Goal: Complete application form: Complete application form

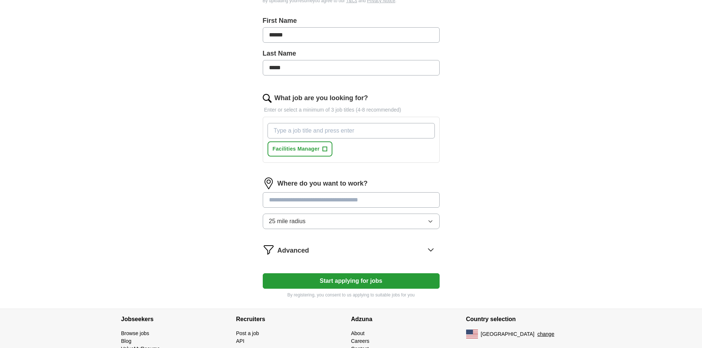
scroll to position [184, 0]
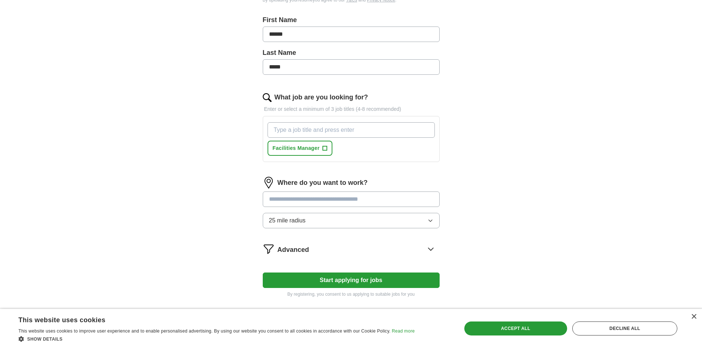
click at [323, 132] on input "What job are you looking for?" at bounding box center [351, 129] width 167 height 15
click at [326, 150] on span "+" at bounding box center [325, 149] width 4 height 6
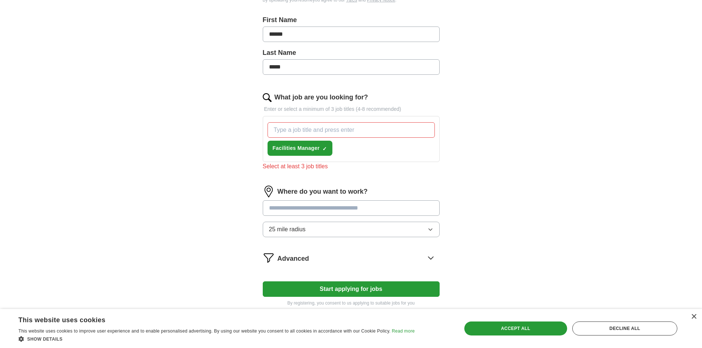
click at [324, 132] on input "What job are you looking for?" at bounding box center [351, 129] width 167 height 15
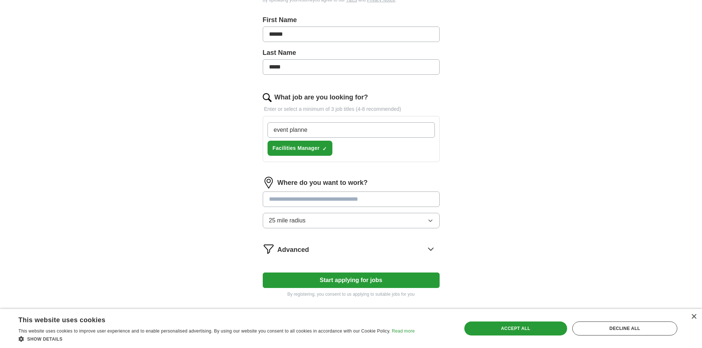
type input "event planner"
type input "Customer service"
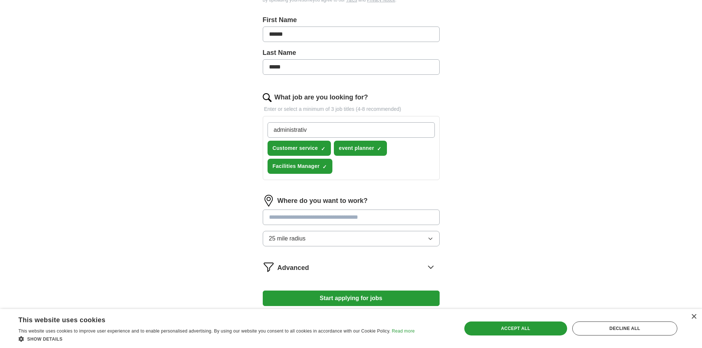
type input "administrative"
click at [340, 136] on input "What job are you looking for?" at bounding box center [351, 129] width 167 height 15
type input "office manager"
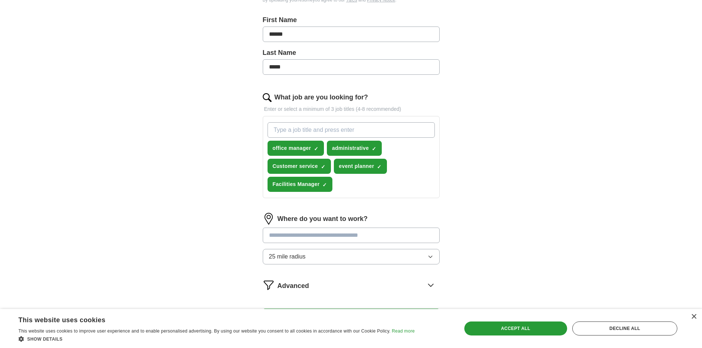
click at [362, 233] on input at bounding box center [351, 235] width 177 height 15
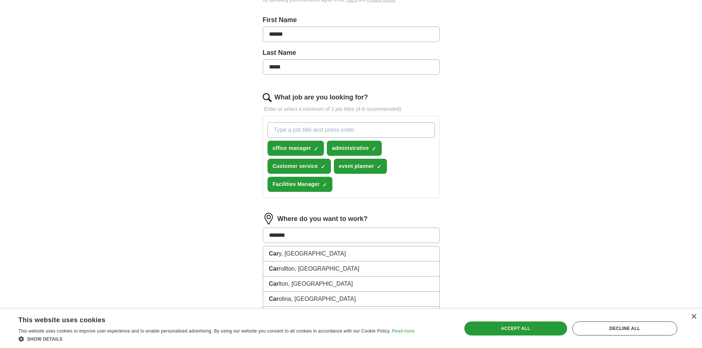
type input "********"
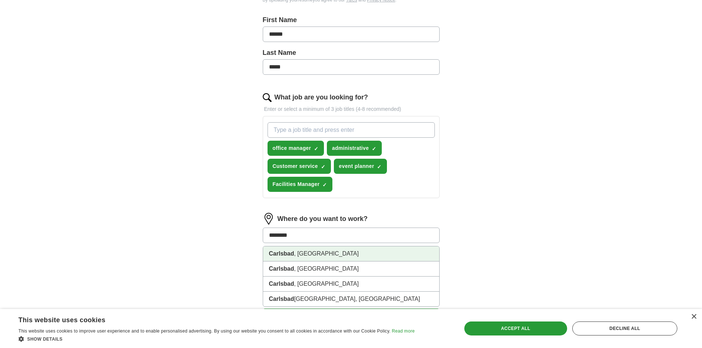
click at [331, 251] on li "Carlsbad , [GEOGRAPHIC_DATA]" at bounding box center [351, 254] width 176 height 15
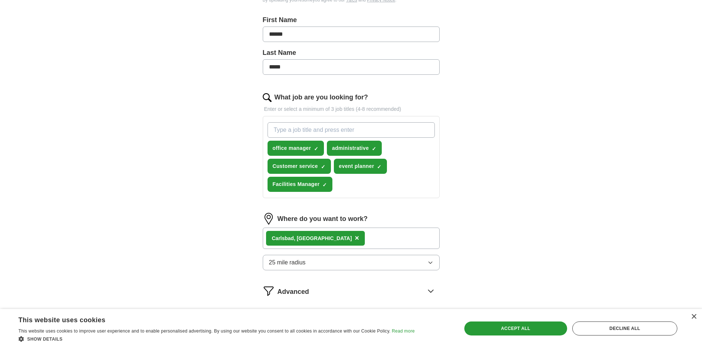
click at [320, 263] on button "25 mile radius" at bounding box center [351, 262] width 177 height 15
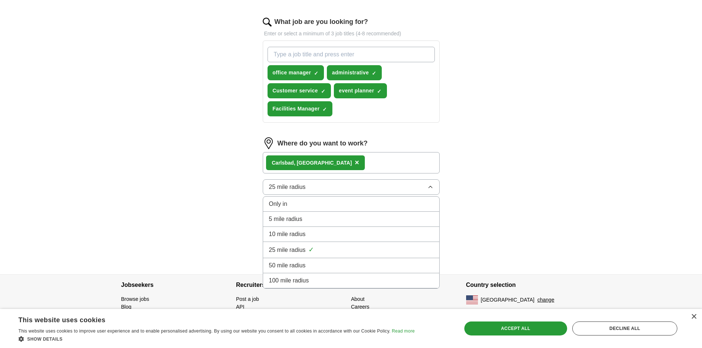
scroll to position [261, 0]
click at [312, 235] on div "10 mile radius" at bounding box center [351, 233] width 164 height 9
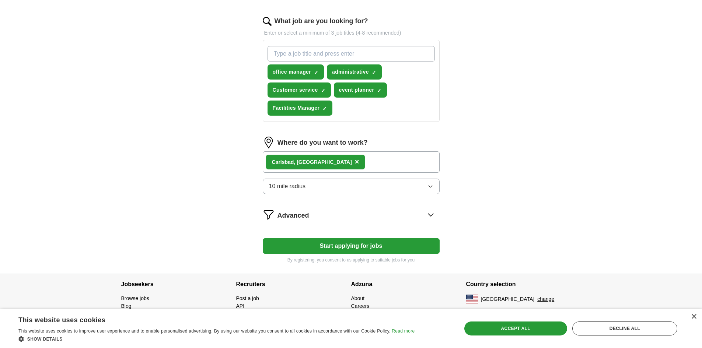
click at [348, 247] on button "Start applying for jobs" at bounding box center [351, 246] width 177 height 15
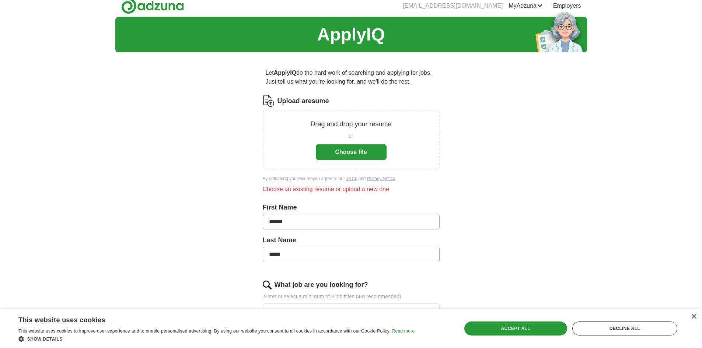
scroll to position [0, 0]
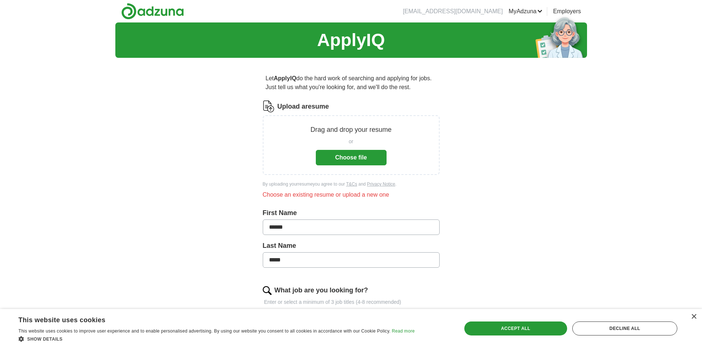
click at [361, 155] on button "Choose file" at bounding box center [351, 157] width 71 height 15
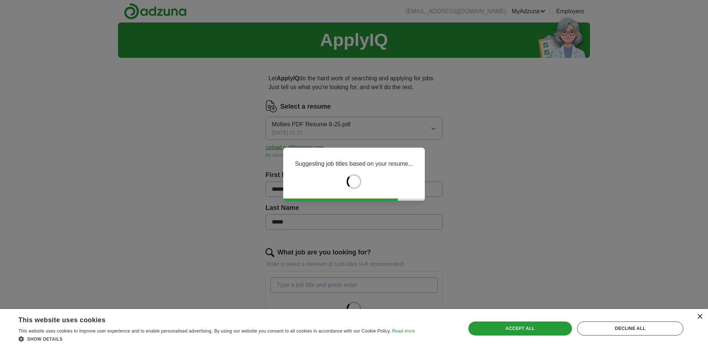
click at [698, 316] on div "×" at bounding box center [700, 318] width 6 height 6
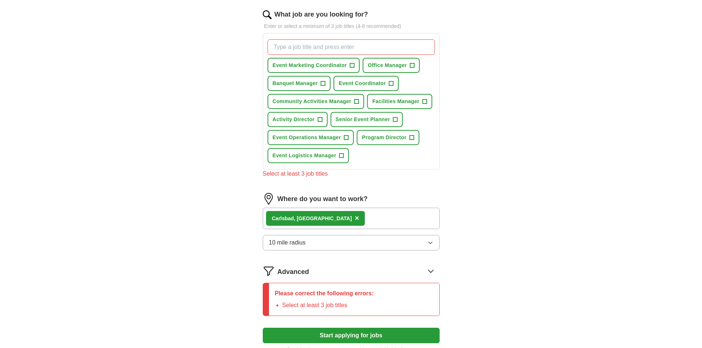
scroll to position [221, 0]
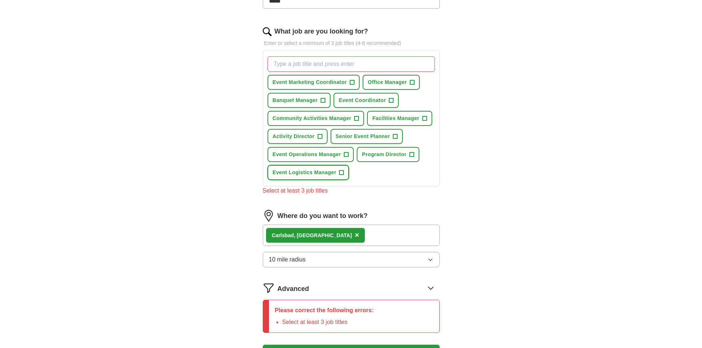
click at [341, 173] on span "+" at bounding box center [342, 173] width 4 height 6
click at [344, 158] on button "Event Operations Manager +" at bounding box center [311, 154] width 87 height 15
click at [412, 154] on span "+" at bounding box center [412, 155] width 4 height 6
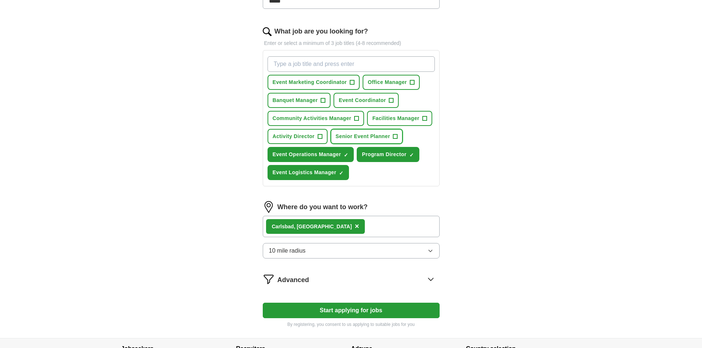
click at [396, 139] on span "+" at bounding box center [395, 137] width 4 height 6
click at [318, 136] on span "+" at bounding box center [320, 137] width 4 height 6
click at [357, 118] on span "+" at bounding box center [357, 119] width 4 height 6
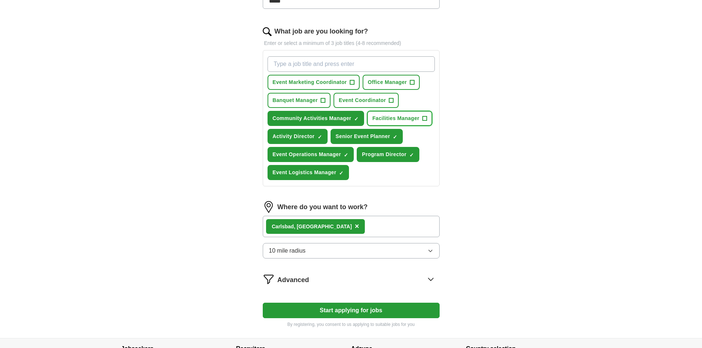
click at [424, 118] on span "+" at bounding box center [425, 119] width 4 height 6
click at [394, 101] on span "+" at bounding box center [391, 100] width 5 height 5
click at [323, 100] on span "+" at bounding box center [323, 101] width 4 height 6
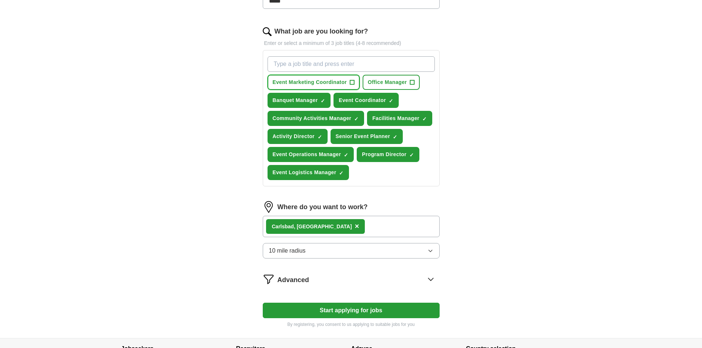
click at [354, 82] on span "+" at bounding box center [352, 83] width 4 height 6
click at [412, 82] on span "+" at bounding box center [412, 83] width 4 height 6
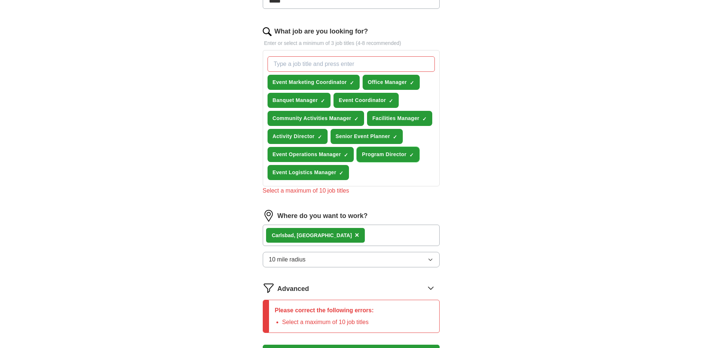
click at [414, 154] on span "✓ ×" at bounding box center [412, 155] width 4 height 4
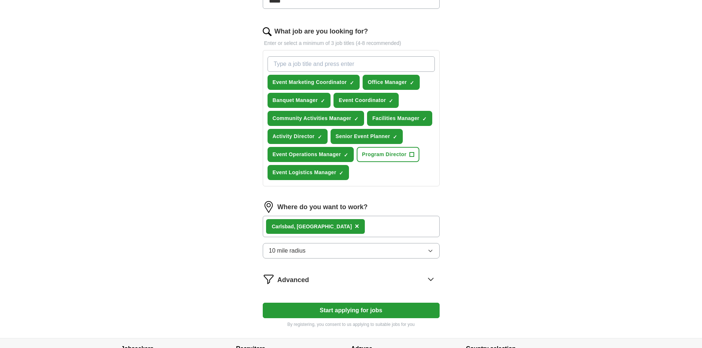
click at [331, 312] on button "Start applying for jobs" at bounding box center [351, 310] width 177 height 15
select select "**"
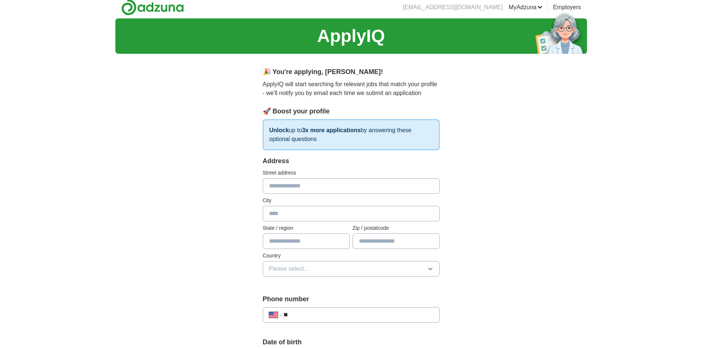
scroll to position [0, 0]
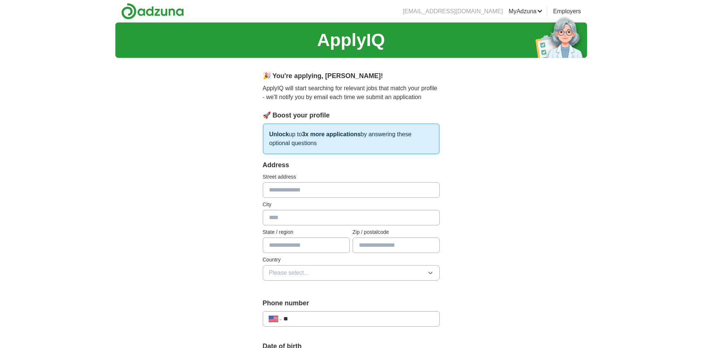
click at [317, 193] on input "text" at bounding box center [351, 190] width 177 height 15
type input "**********"
type input "*********"
type input "**"
type input "*****"
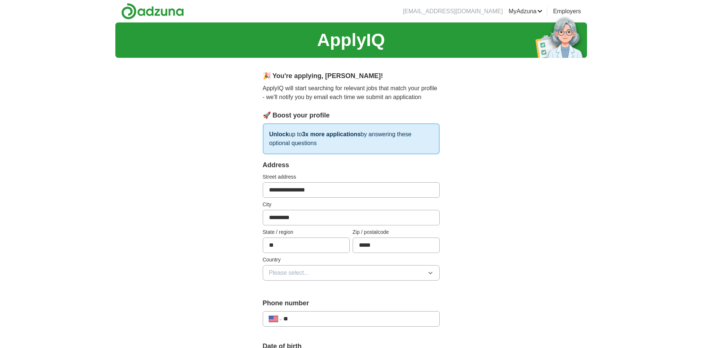
click at [433, 271] on icon "button" at bounding box center [431, 273] width 6 height 6
click at [335, 304] on div "[GEOGRAPHIC_DATA]" at bounding box center [351, 305] width 164 height 9
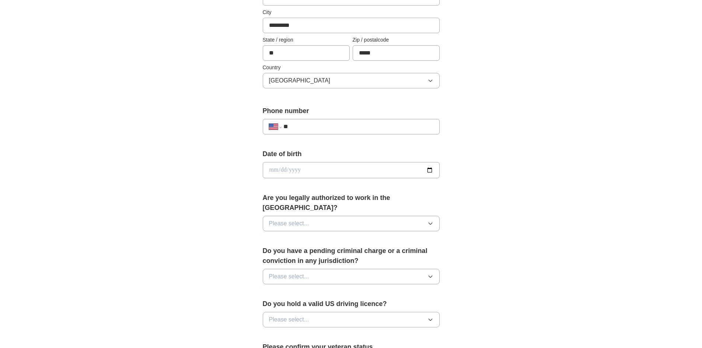
scroll to position [221, 0]
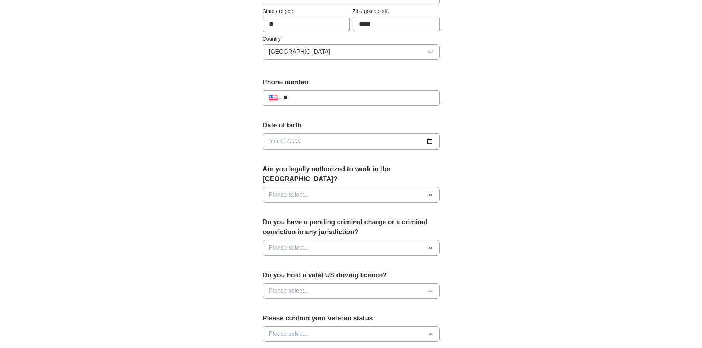
click at [325, 98] on input "**" at bounding box center [359, 98] width 150 height 9
type input "**********"
click at [333, 142] on input "date" at bounding box center [351, 141] width 177 height 16
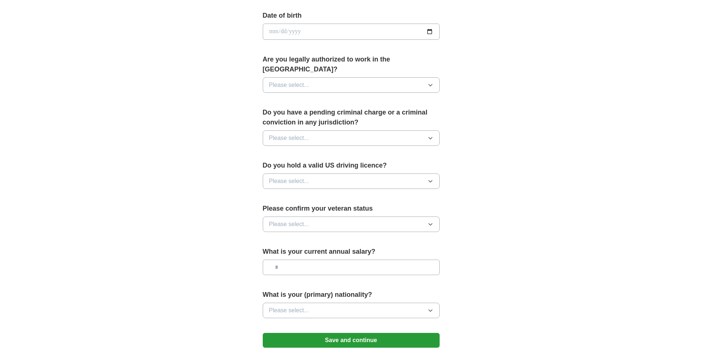
scroll to position [332, 0]
click at [430, 81] on icon "button" at bounding box center [431, 84] width 6 height 6
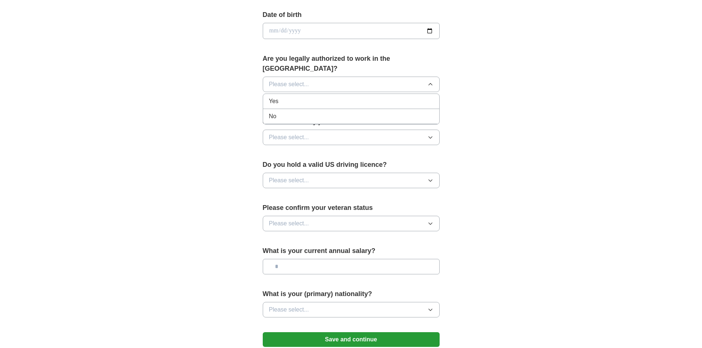
click at [284, 97] on div "Yes" at bounding box center [351, 101] width 164 height 9
click at [428, 135] on icon "button" at bounding box center [431, 138] width 6 height 6
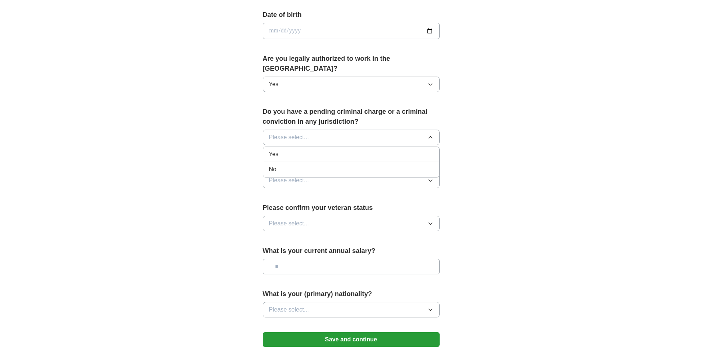
click at [341, 165] on div "No" at bounding box center [351, 169] width 164 height 9
click at [364, 173] on button "Please select..." at bounding box center [351, 180] width 177 height 15
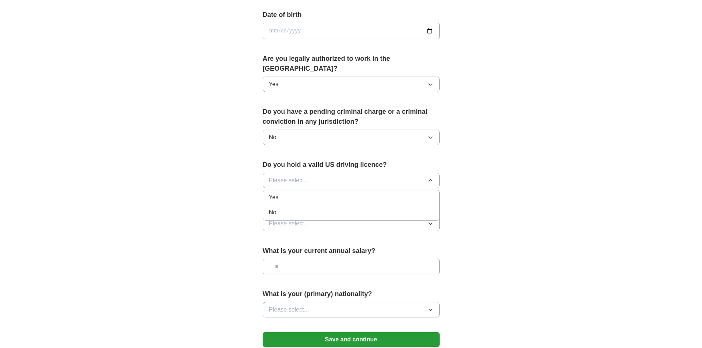
click at [351, 194] on li "Yes" at bounding box center [351, 197] width 176 height 15
click at [351, 216] on button "Please select..." at bounding box center [351, 223] width 177 height 15
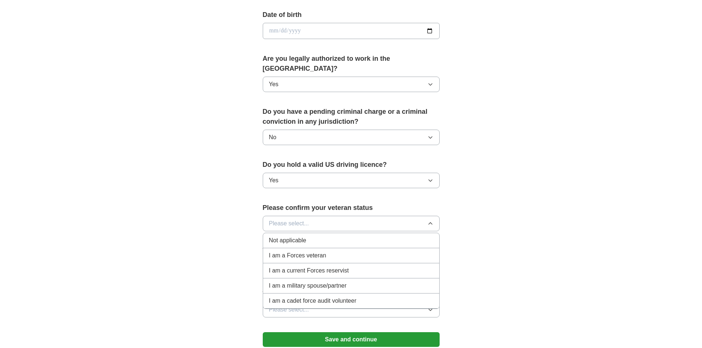
click at [340, 236] on div "Not applicable" at bounding box center [351, 240] width 164 height 9
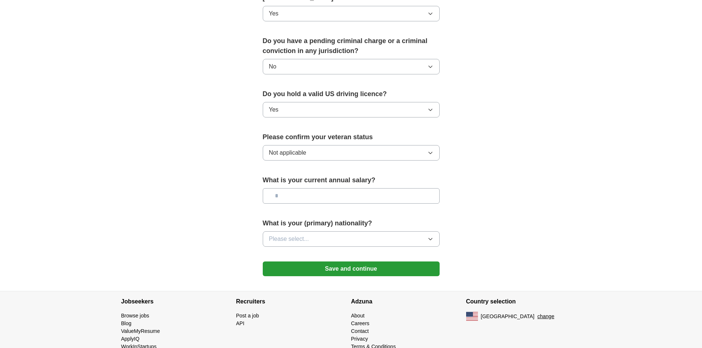
scroll to position [406, 0]
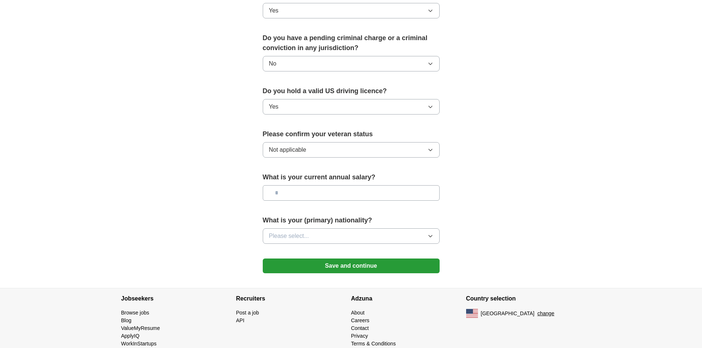
click at [304, 185] on input "text" at bounding box center [351, 192] width 177 height 15
type input "*******"
click at [299, 232] on span "Please select..." at bounding box center [289, 236] width 40 height 9
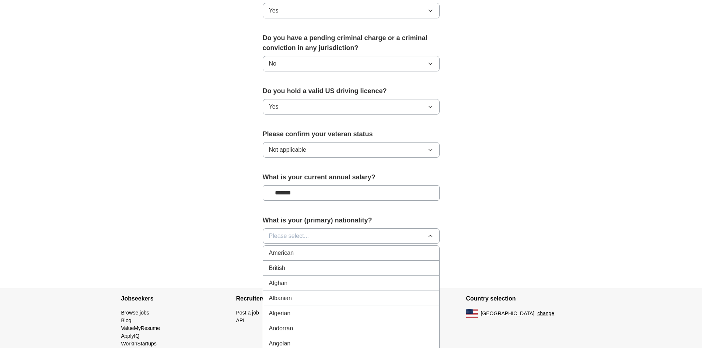
click at [309, 249] on div "American" at bounding box center [351, 253] width 164 height 9
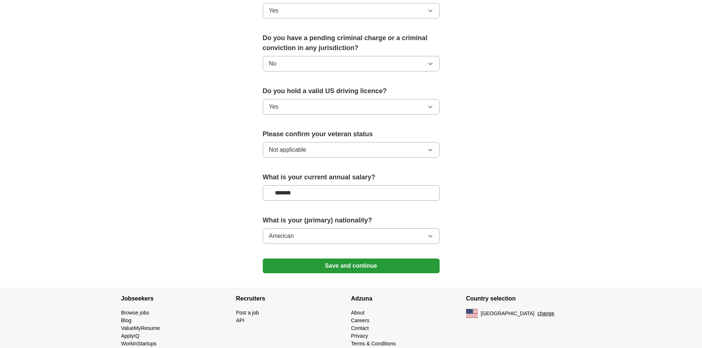
click at [343, 259] on button "Save and continue" at bounding box center [351, 266] width 177 height 15
